Goal: Task Accomplishment & Management: Complete application form

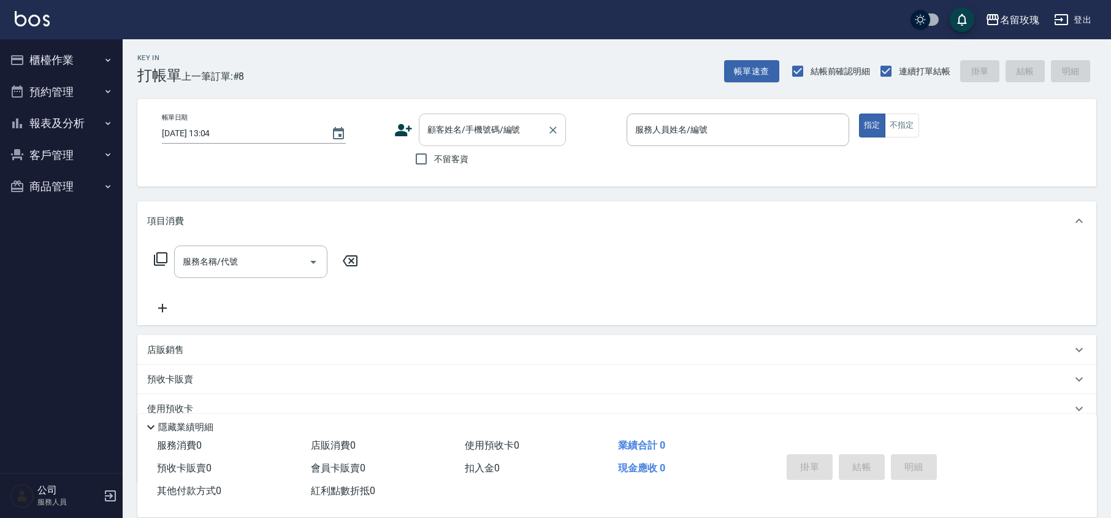
click at [504, 129] on input "顧客姓名/手機號碼/編號" at bounding box center [483, 129] width 118 height 21
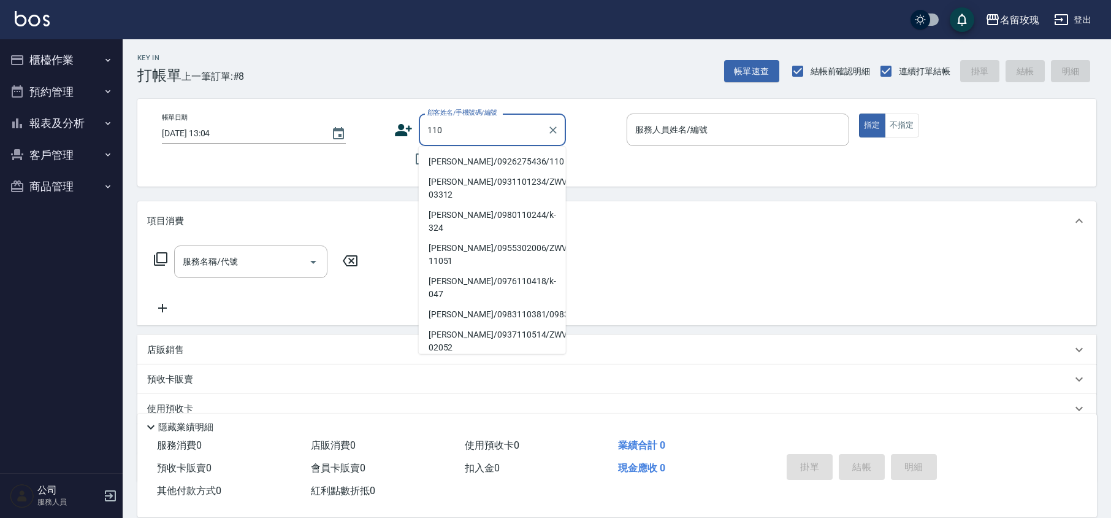
click at [442, 162] on li "[PERSON_NAME]/0926275436/110" at bounding box center [492, 161] width 147 height 20
type input "[PERSON_NAME]/0926275436/110"
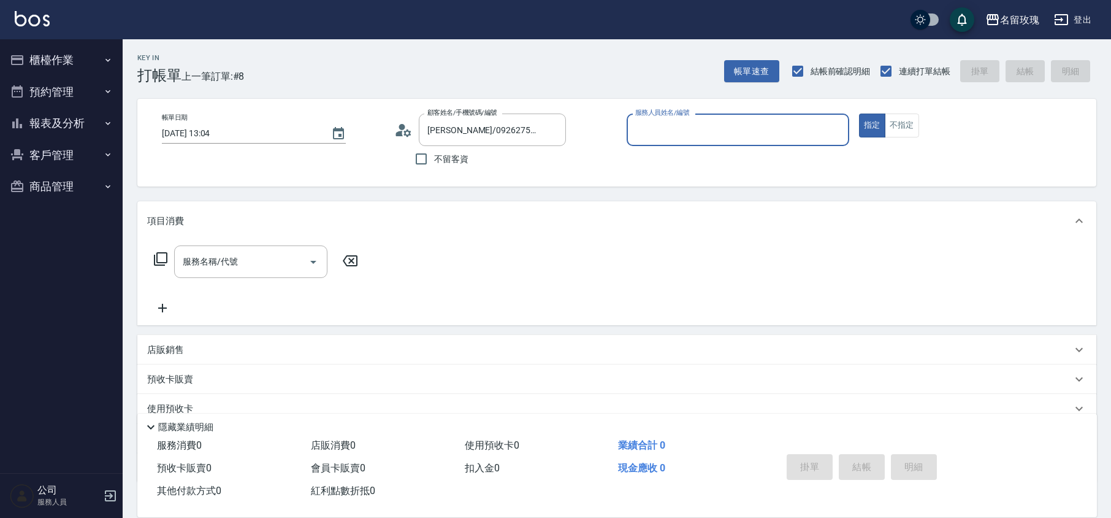
type input "[PERSON_NAME]-5"
click at [238, 264] on input "服務名稱/代號" at bounding box center [242, 261] width 124 height 21
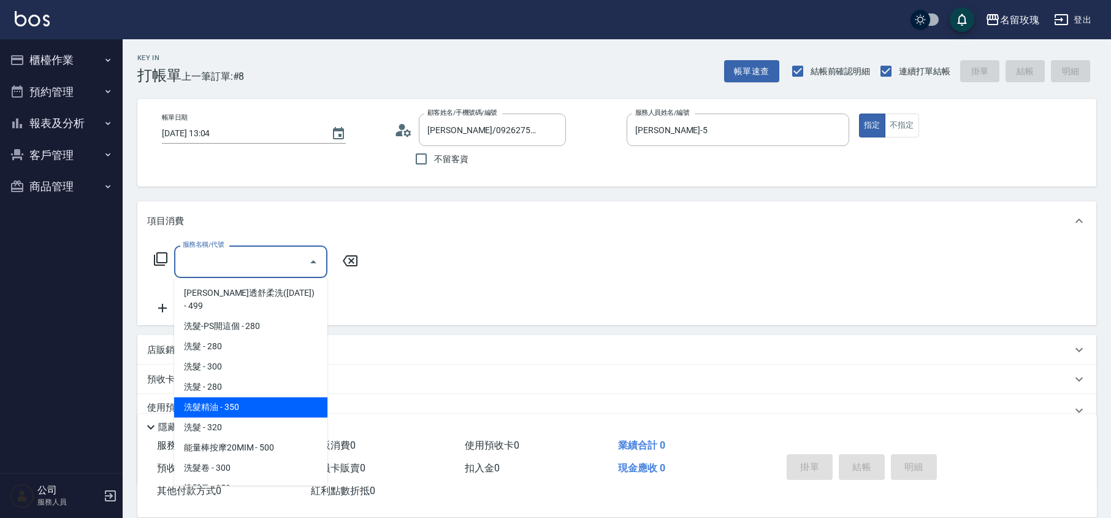
click at [244, 397] on span "洗髮精油 - 350" at bounding box center [250, 407] width 153 height 20
type input "洗髮精油(206)"
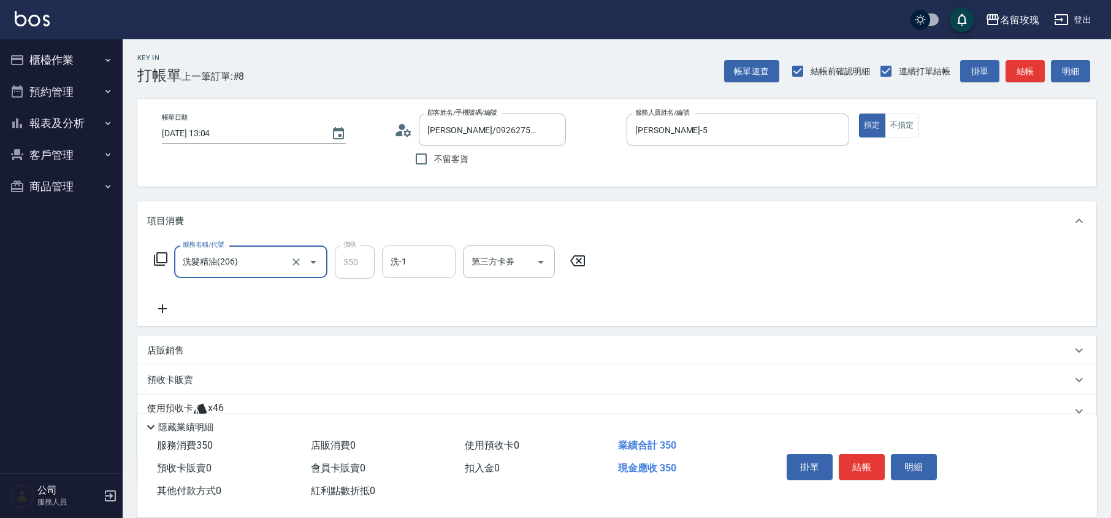
drag, startPoint x: 411, startPoint y: 256, endPoint x: 412, endPoint y: 275, distance: 18.4
click at [412, 258] on input "洗-1" at bounding box center [419, 261] width 63 height 21
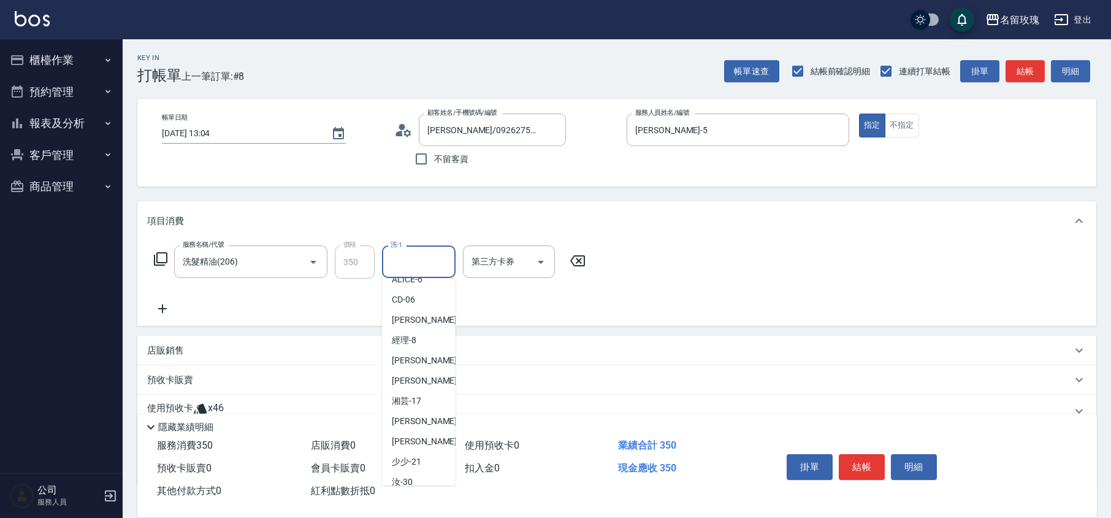
scroll to position [241, 0]
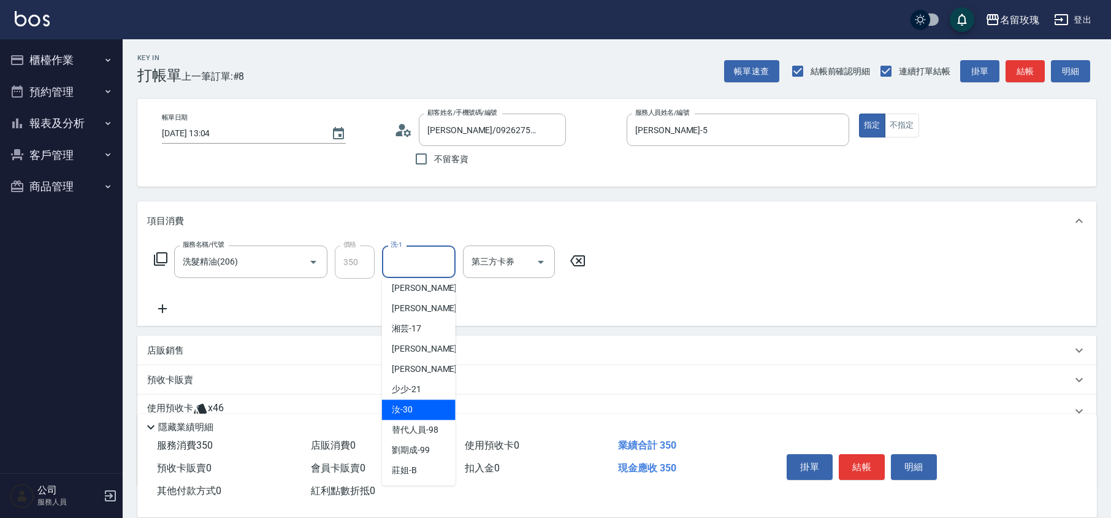
click at [408, 413] on span "汝 -30" at bounding box center [402, 409] width 21 height 13
type input "汝-30"
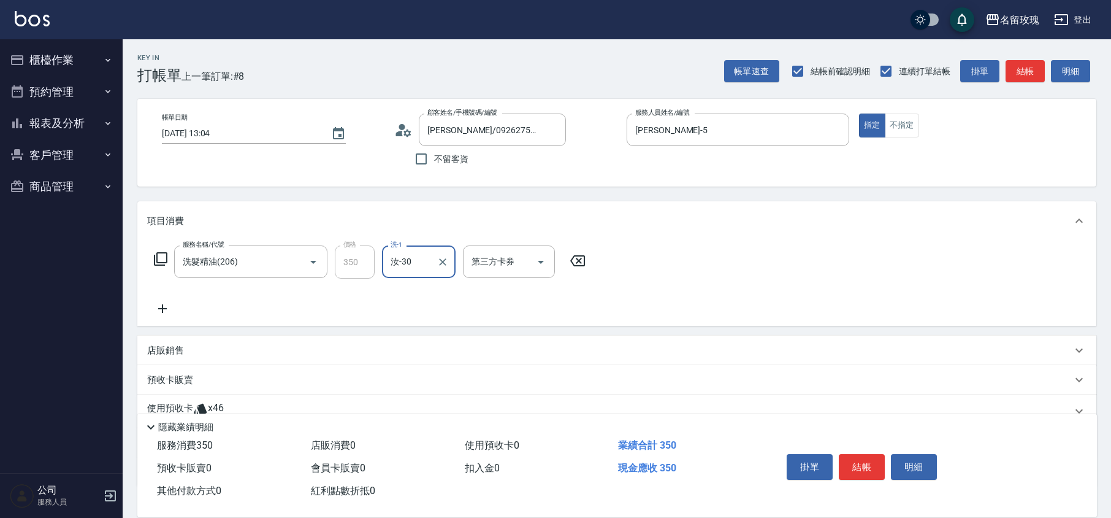
click at [206, 348] on div "店販銷售" at bounding box center [609, 350] width 925 height 13
click at [197, 390] on input "服務人員姓名/編號" at bounding box center [193, 395] width 81 height 21
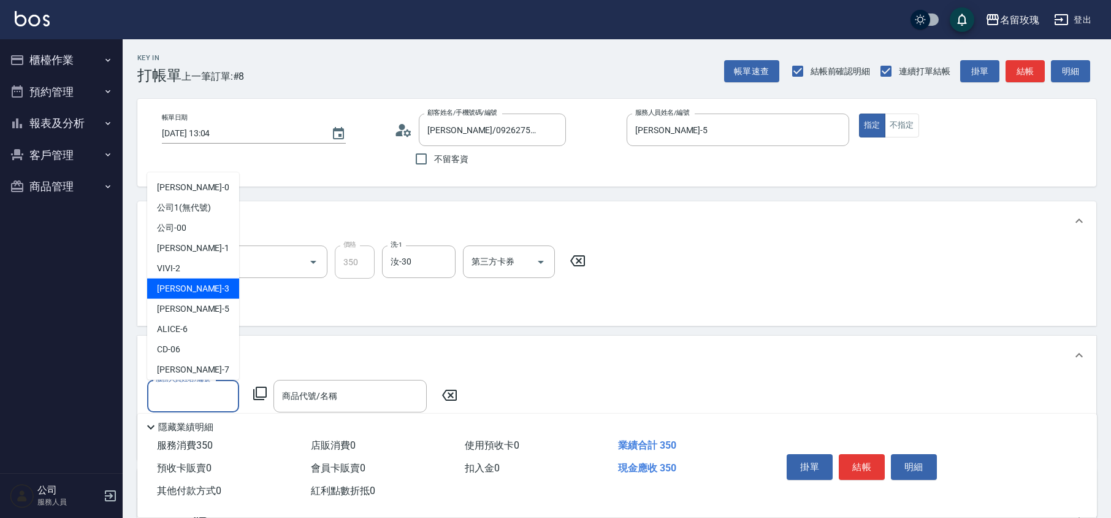
scroll to position [228, 0]
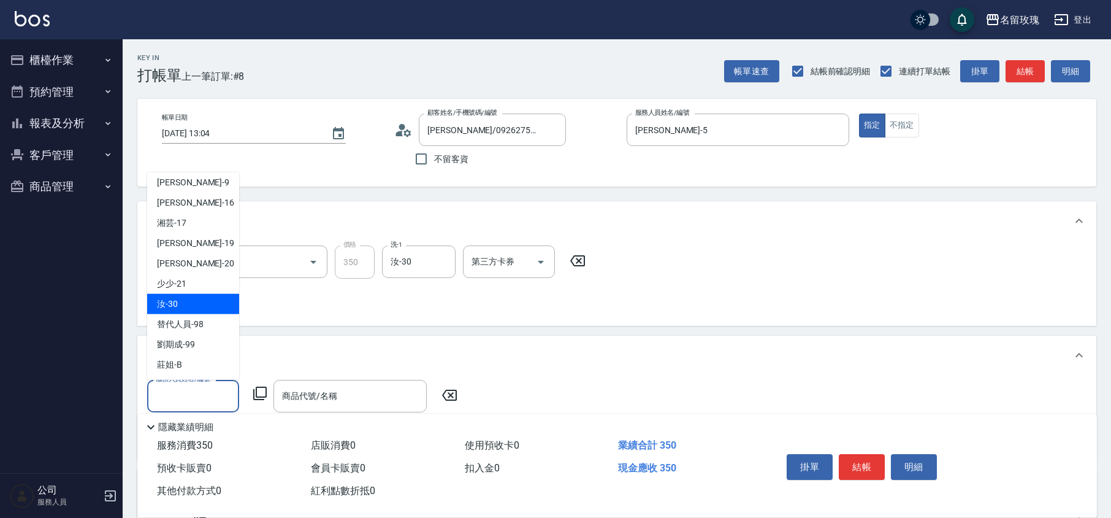
click at [187, 301] on div "汝 -30" at bounding box center [193, 304] width 92 height 20
type input "汝-30"
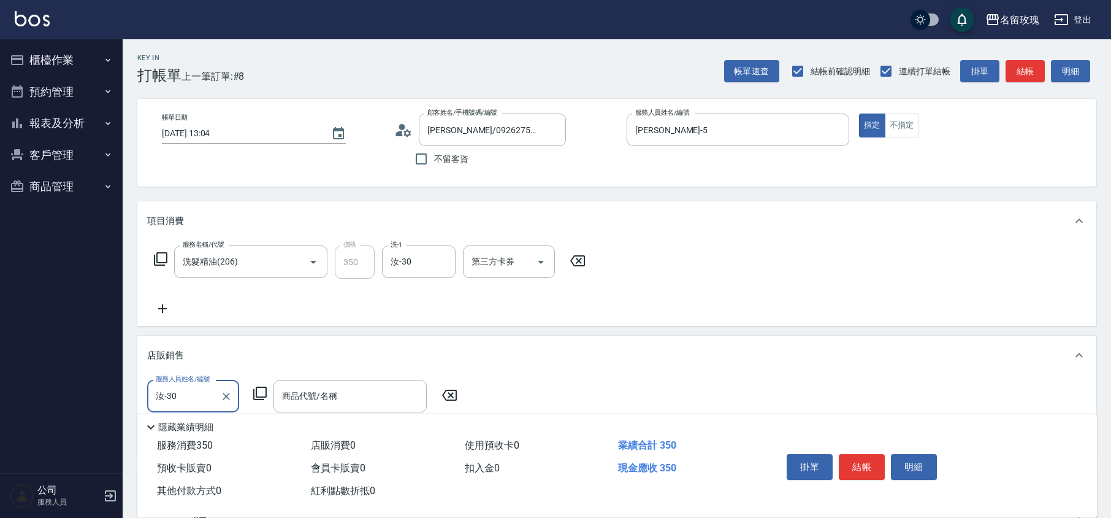
click at [261, 388] on icon at bounding box center [260, 393] width 15 height 15
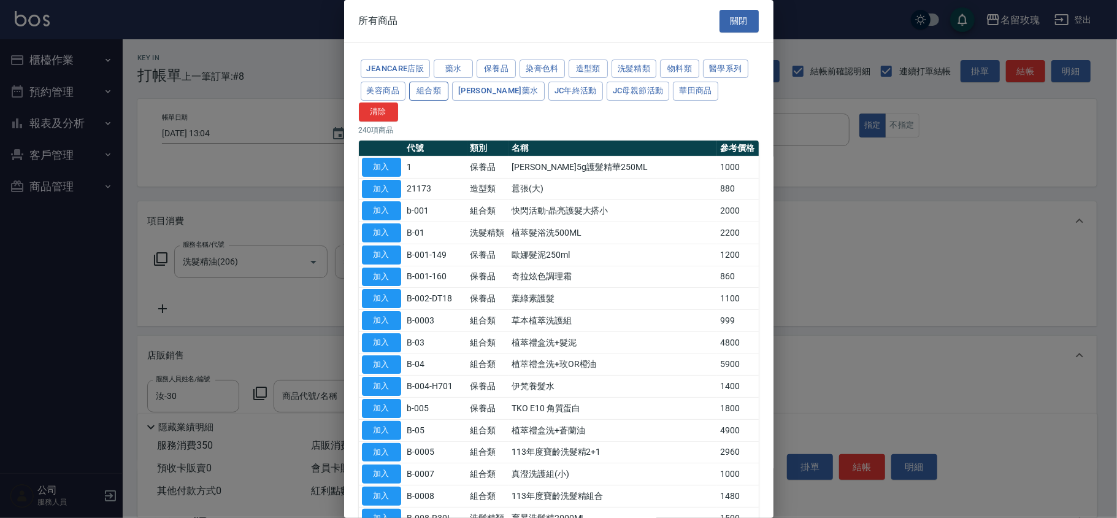
click at [423, 93] on button "組合類" at bounding box center [428, 91] width 39 height 19
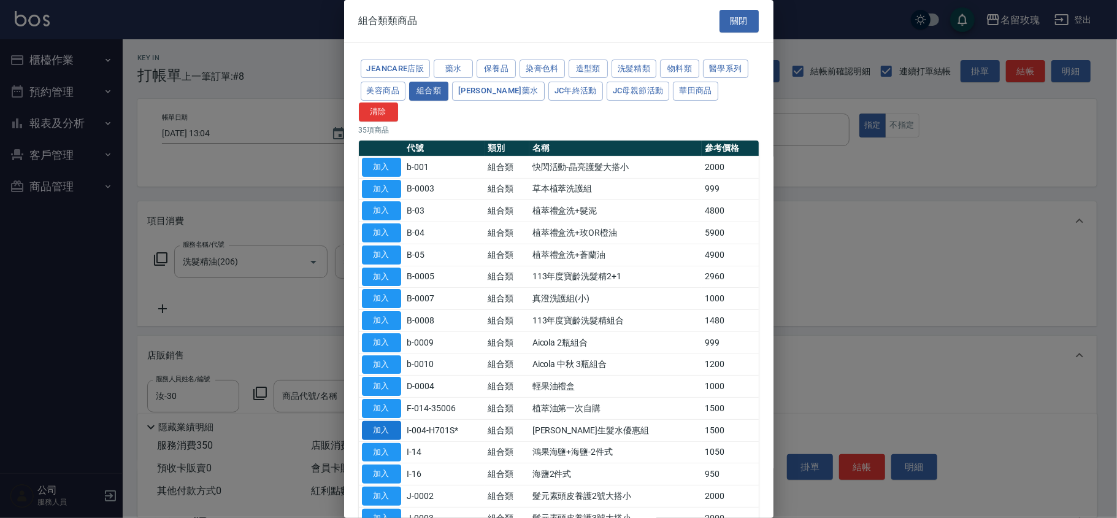
click at [378, 421] on button "加入" at bounding box center [381, 430] width 39 height 19
type input "[PERSON_NAME]生髮水優惠組"
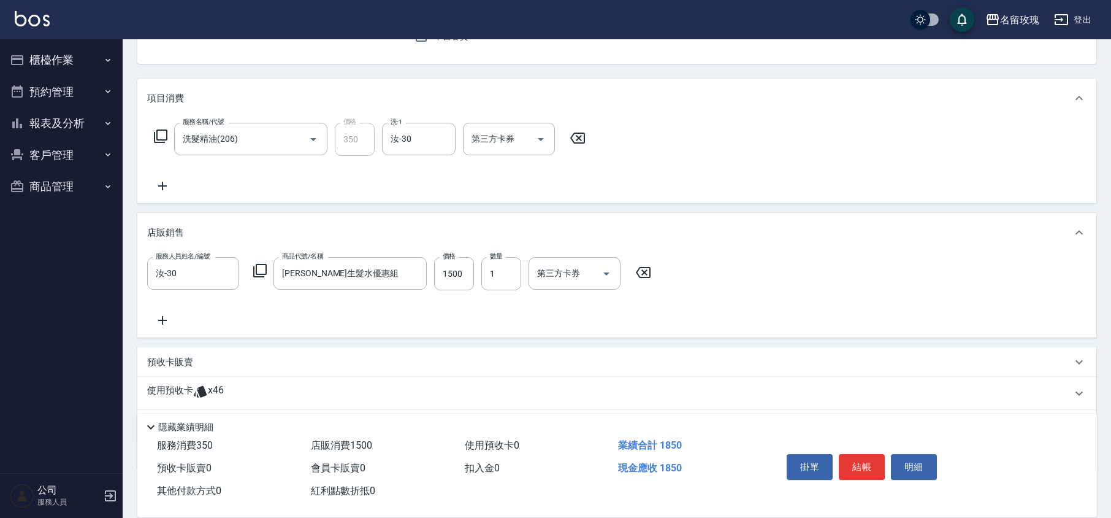
scroll to position [190, 0]
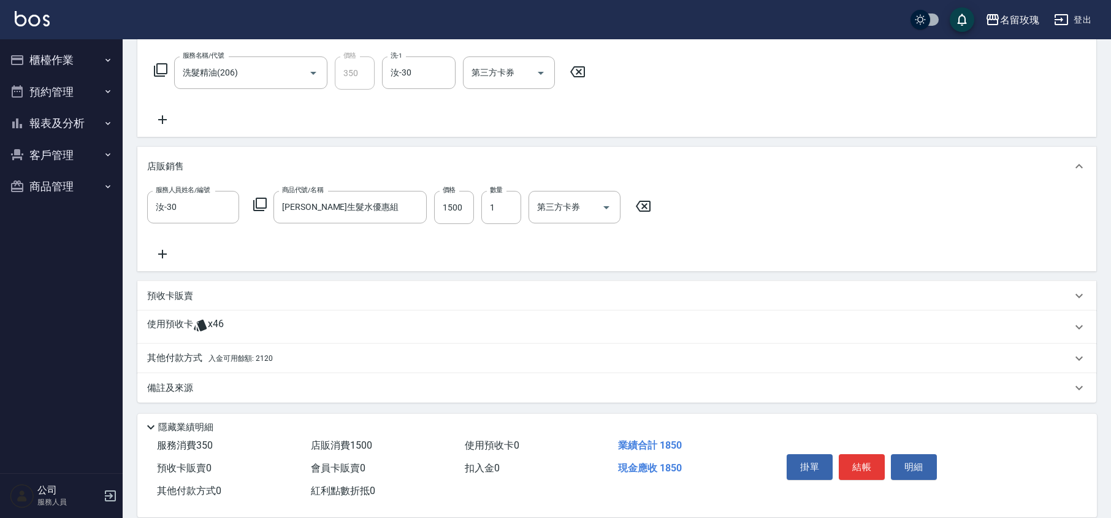
click at [183, 323] on p "使用預收卡" at bounding box center [170, 327] width 46 height 18
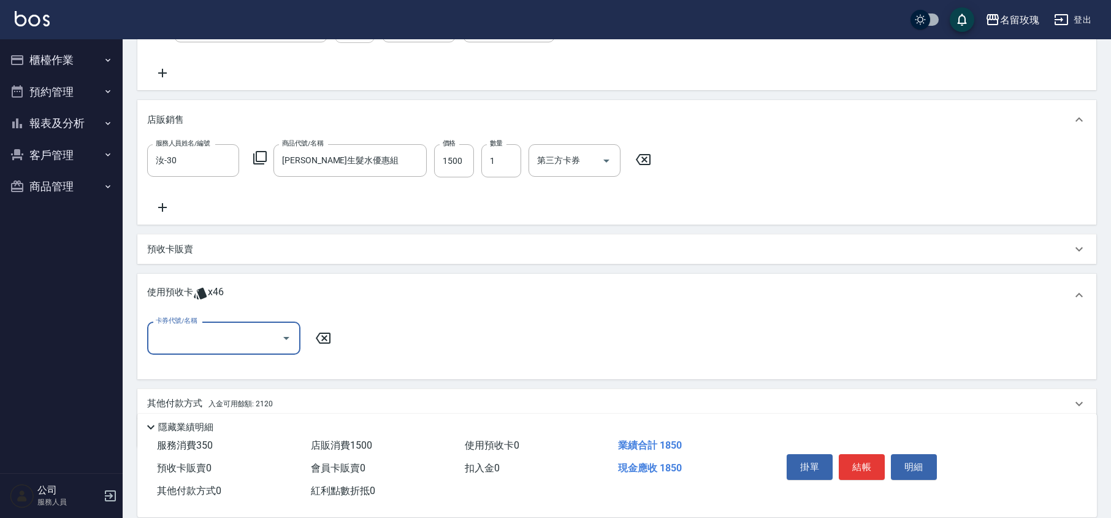
scroll to position [280, 0]
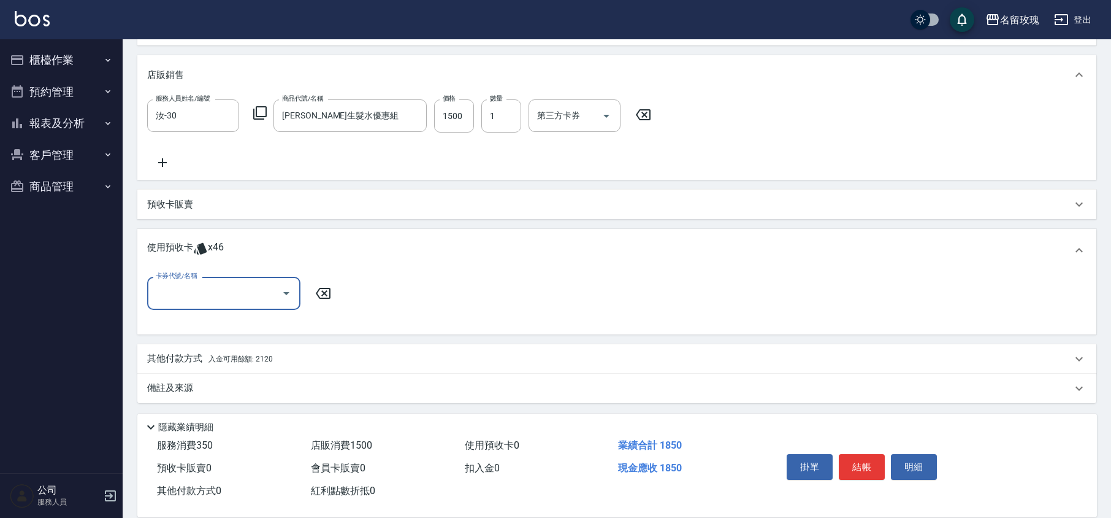
click at [278, 288] on button "Open" at bounding box center [287, 293] width 20 height 20
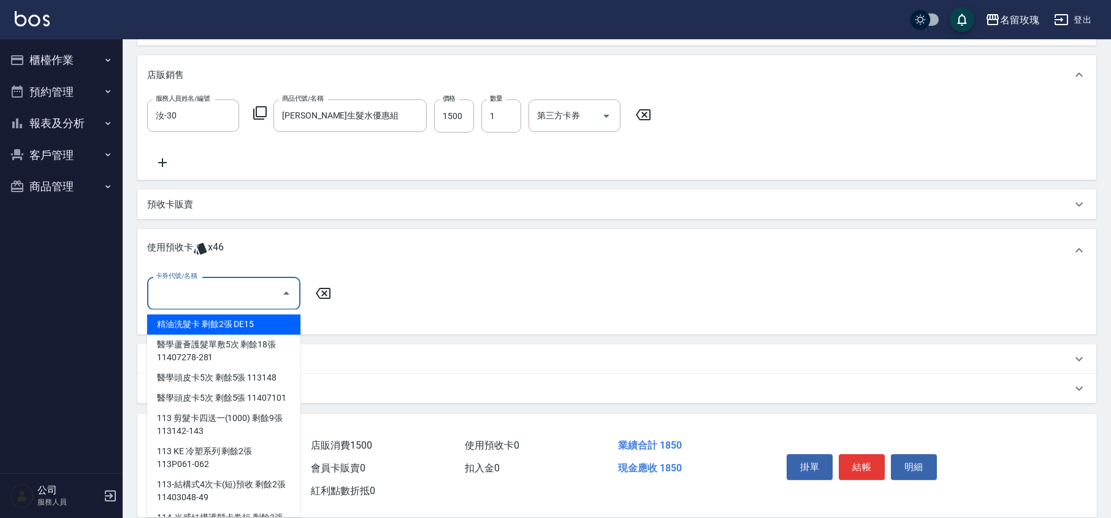
click at [253, 325] on div "精油洗髮卡 剩餘2張 DE15" at bounding box center [223, 324] width 153 height 20
type input "精油洗髮卡 DE15"
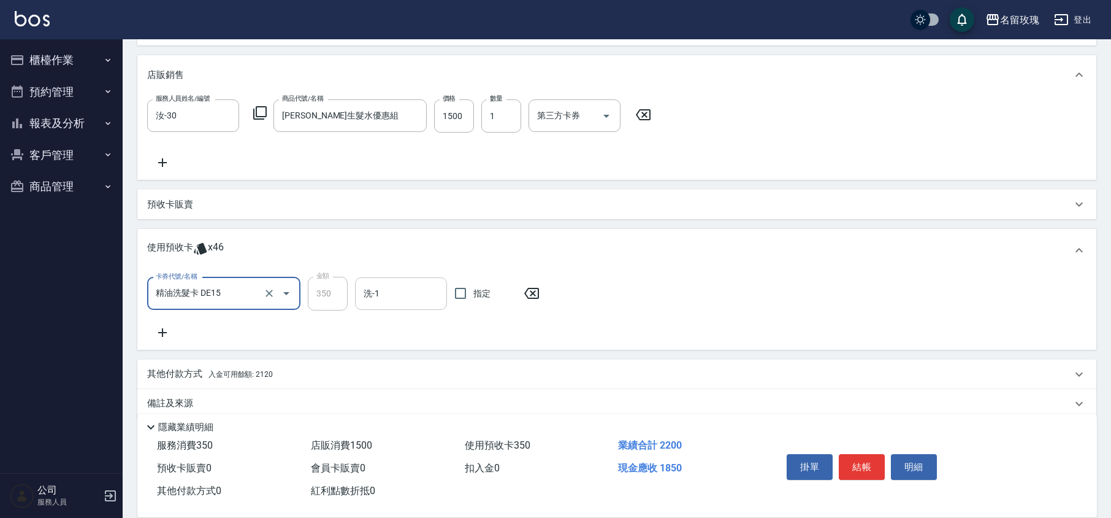
click at [371, 301] on input "洗-1" at bounding box center [401, 293] width 81 height 21
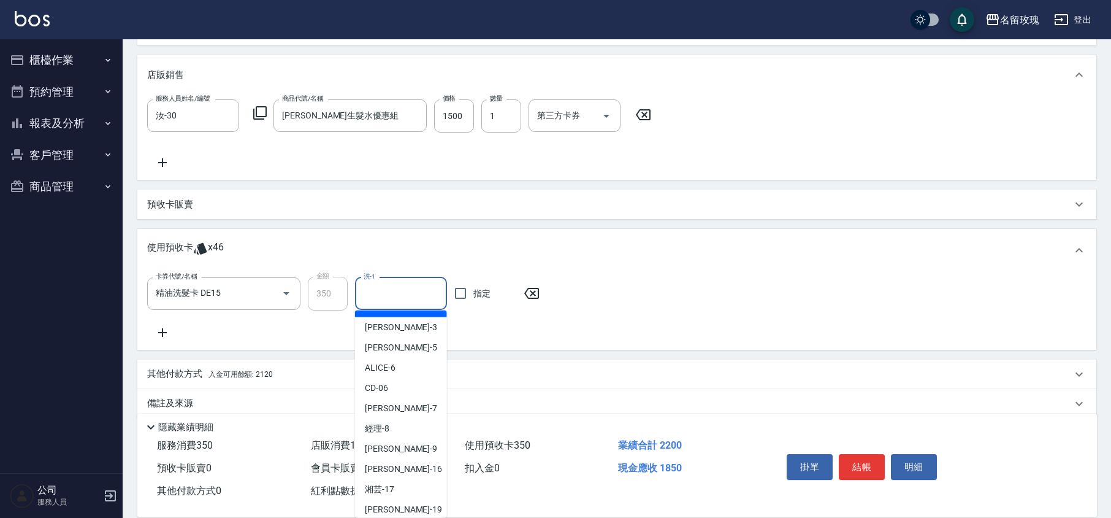
scroll to position [228, 0]
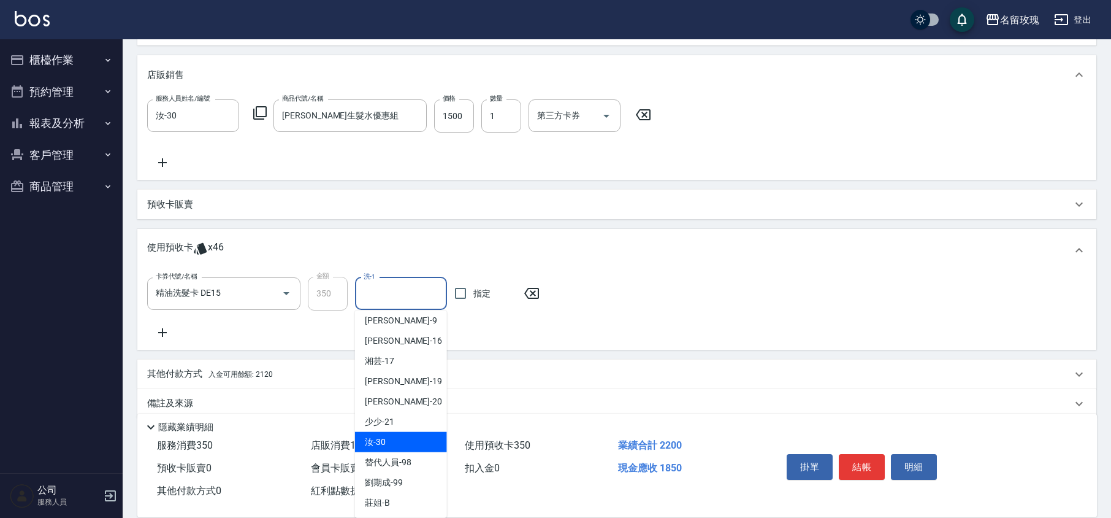
click at [393, 434] on div "汝 -30" at bounding box center [401, 442] width 92 height 20
type input "汝-30"
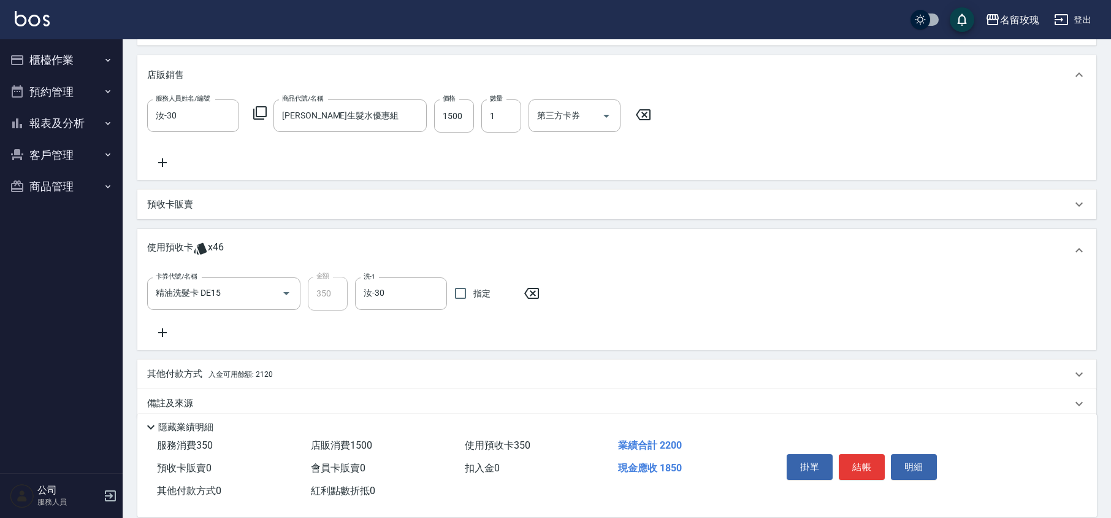
click at [161, 324] on div "卡券代號/名稱 精油洗髮卡 DE15 卡券代號/名稱 金額 350 金額 洗-1 汝-30 洗-1 指定" at bounding box center [617, 308] width 940 height 63
click at [166, 332] on icon at bounding box center [162, 332] width 31 height 15
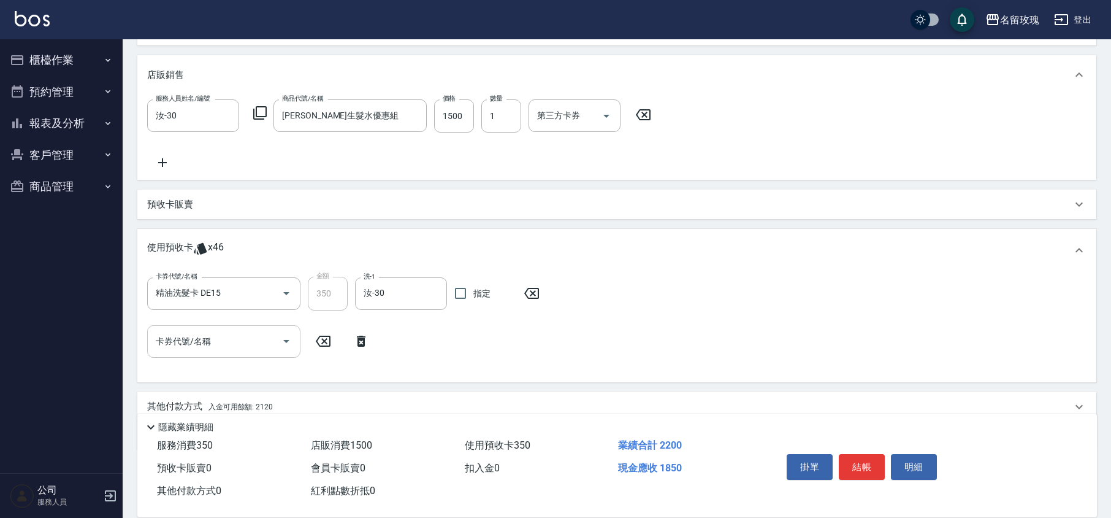
click at [283, 346] on icon "Open" at bounding box center [286, 341] width 15 height 15
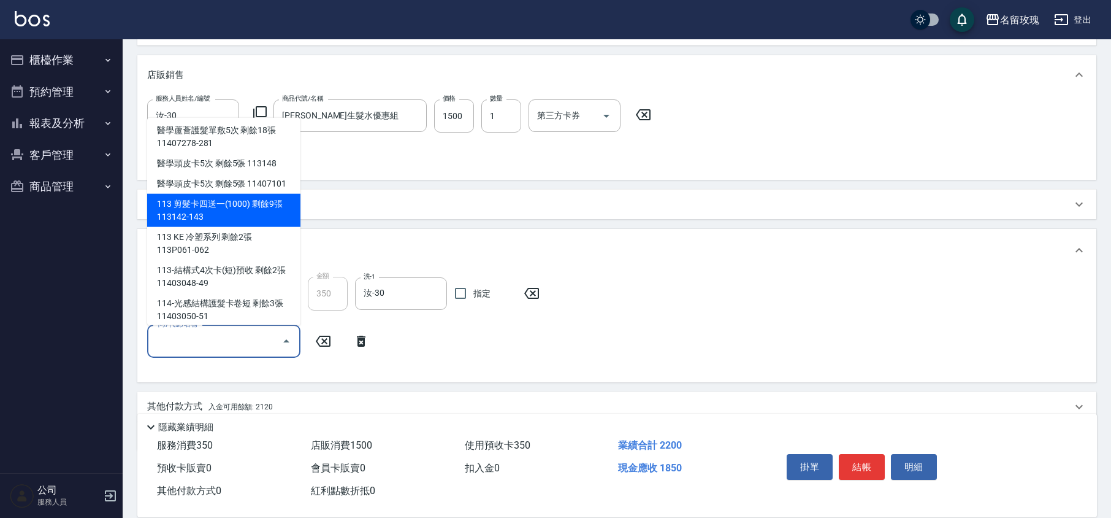
scroll to position [42, 0]
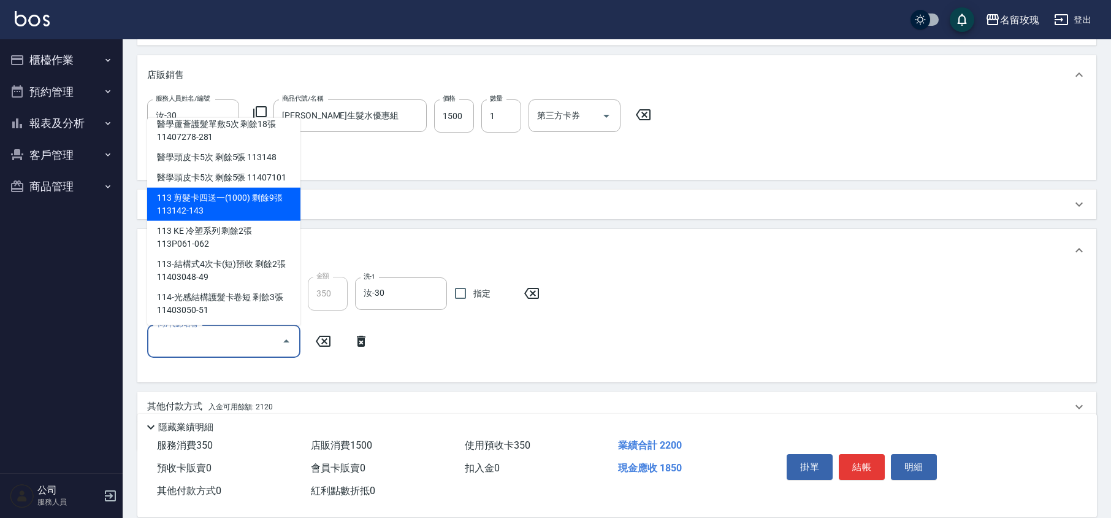
click at [221, 204] on div "113 剪髮卡四送一(1000) 剩餘9張 113142-143" at bounding box center [223, 204] width 153 height 33
type input "113 剪髮卡四送一[PHONE_NUMBER]"
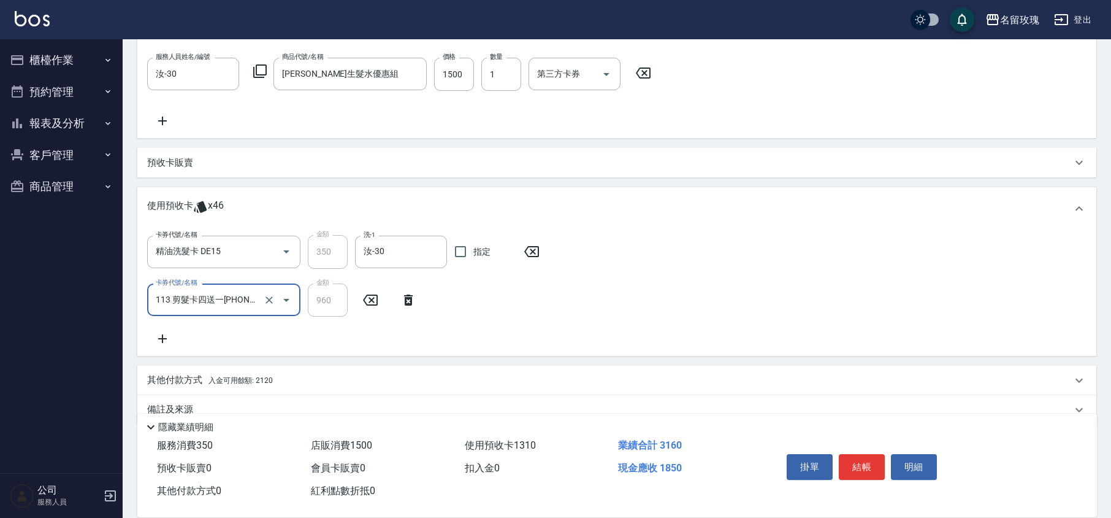
scroll to position [344, 0]
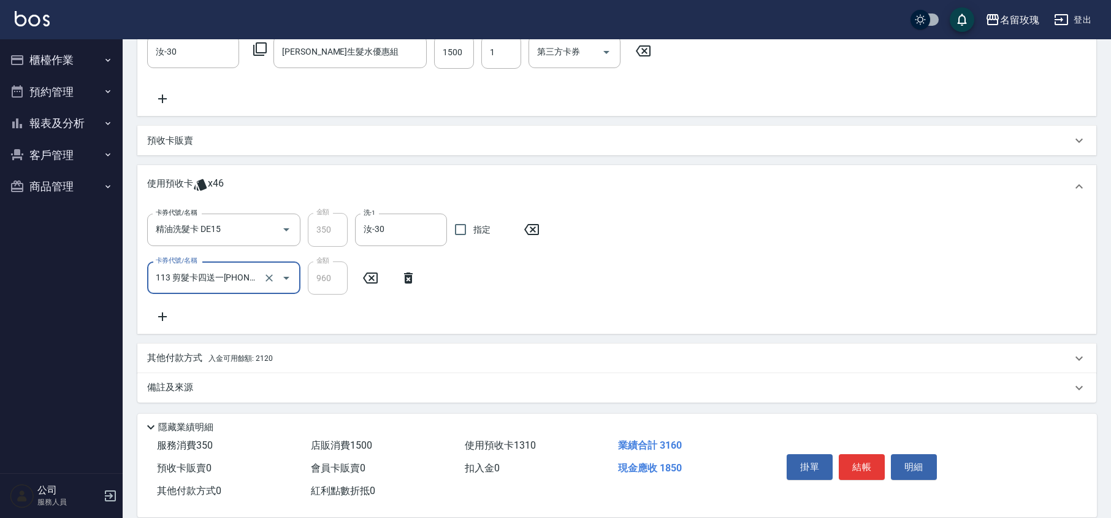
click at [186, 364] on p "其他付款方式 入金可用餘額: 2120" at bounding box center [210, 357] width 126 height 13
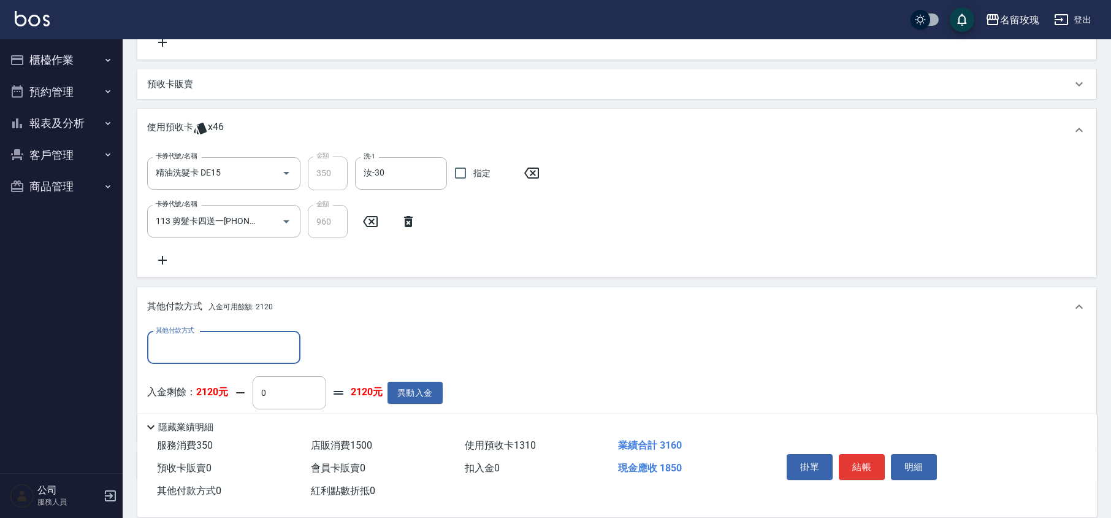
scroll to position [469, 0]
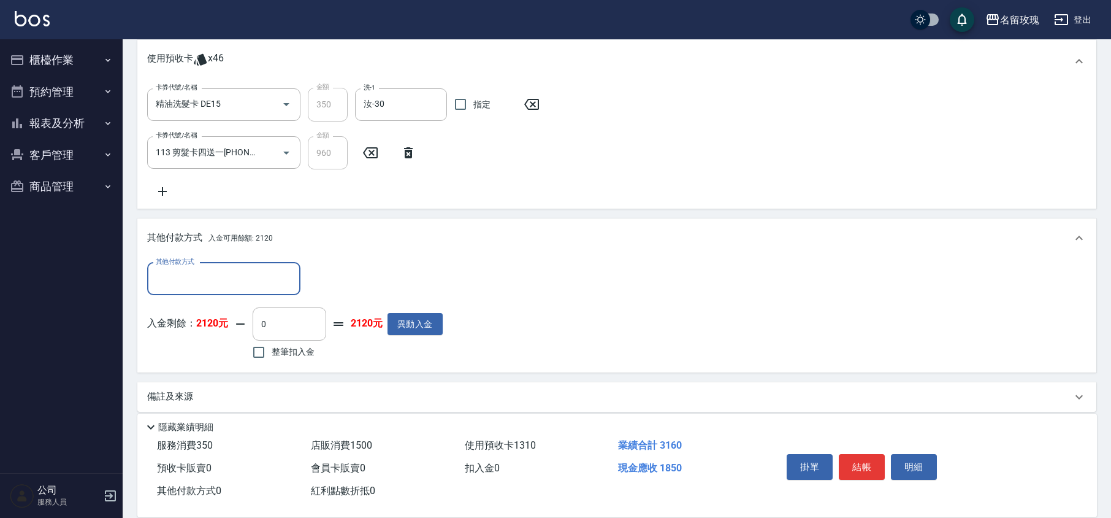
click at [303, 347] on span "整筆扣入金" at bounding box center [293, 351] width 43 height 13
click at [272, 347] on input "整筆扣入金" at bounding box center [259, 352] width 26 height 26
checkbox input "true"
type input "1850"
click at [370, 364] on div "其他付款方式 其他付款方式 入金剩餘： 2120元 1850 ​ 整筆扣入金 270元 異動入金" at bounding box center [616, 315] width 959 height 115
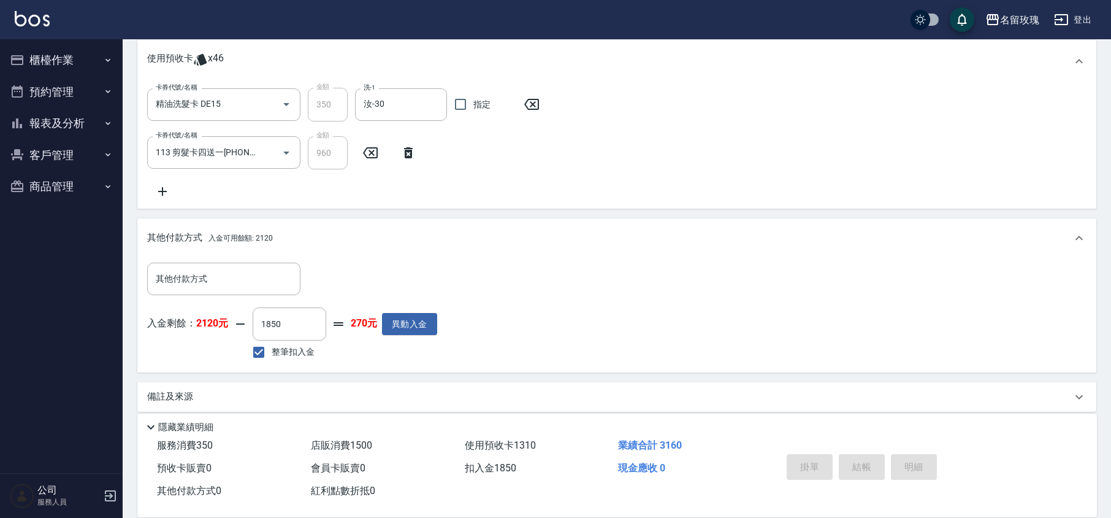
type input "[DATE] 14:24"
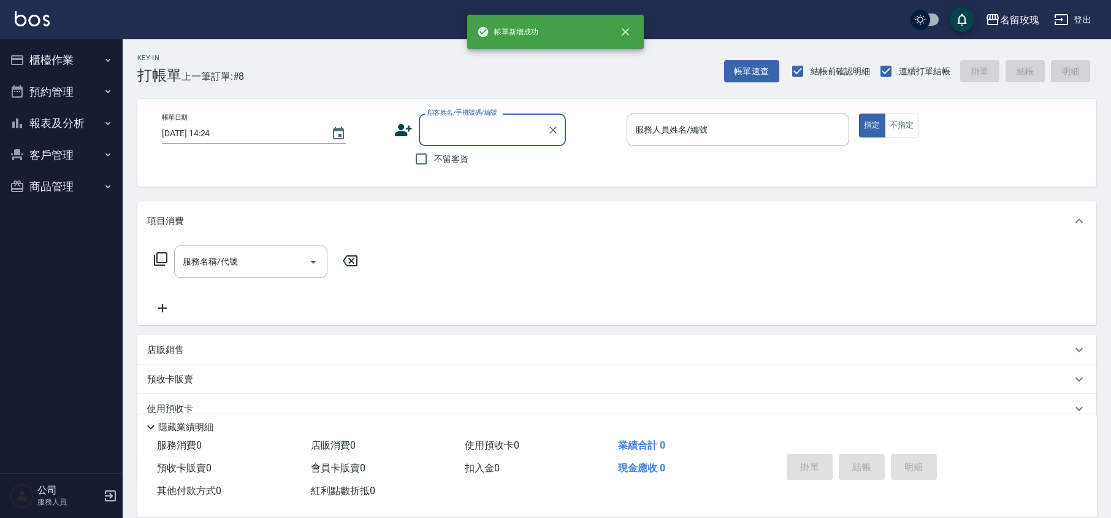
scroll to position [0, 0]
